Goal: Find contact information: Find contact information

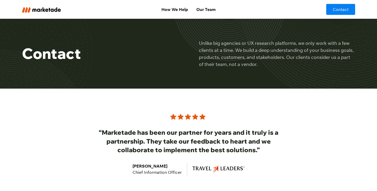
scroll to position [7, 0]
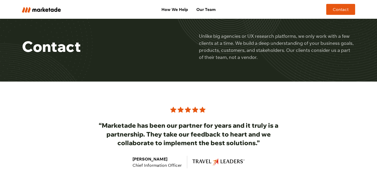
click at [338, 10] on link "Contact" at bounding box center [340, 9] width 29 height 11
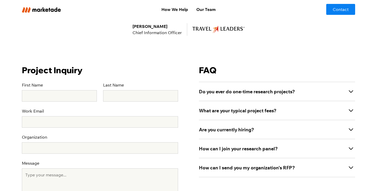
scroll to position [147, 0]
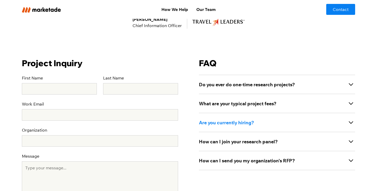
click at [219, 118] on div "Are you currently hiring?" at bounding box center [277, 122] width 156 height 19
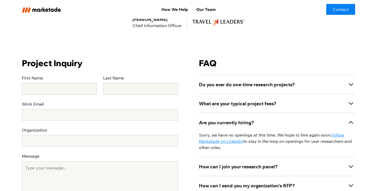
click at [267, 132] on p "Sorry, we have no openings at this time. We hope to hire again soon. Follow Mar…" at bounding box center [277, 141] width 156 height 19
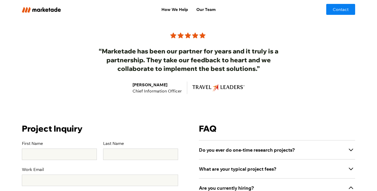
scroll to position [0, 0]
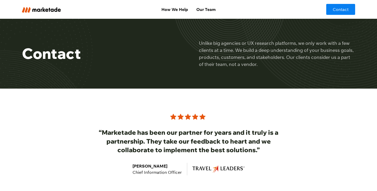
click at [263, 41] on p "Unlike big agencies or UX research platforms, we only work with a few clients a…" at bounding box center [277, 54] width 156 height 28
